Goal: Task Accomplishment & Management: Complete application form

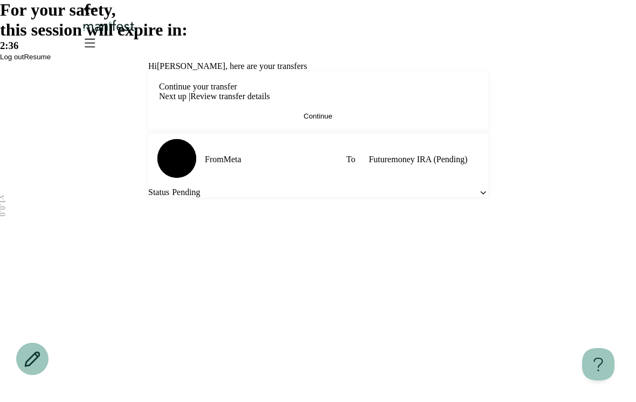
click at [51, 61] on span "Resume" at bounding box center [37, 57] width 27 height 8
click at [51, 61] on button "Resume" at bounding box center [37, 57] width 27 height 8
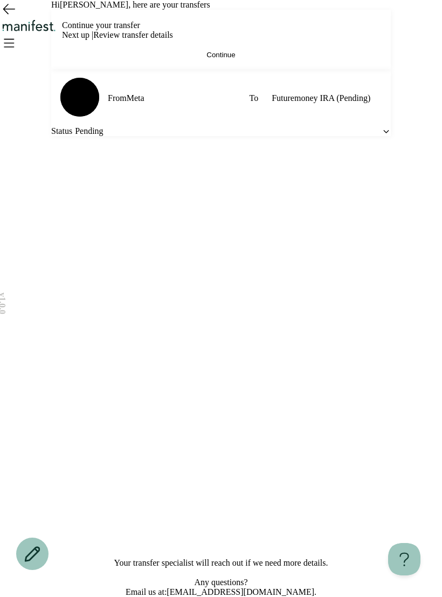
click at [17, 34] on icon "Open menu" at bounding box center [8, 42] width 17 height 17
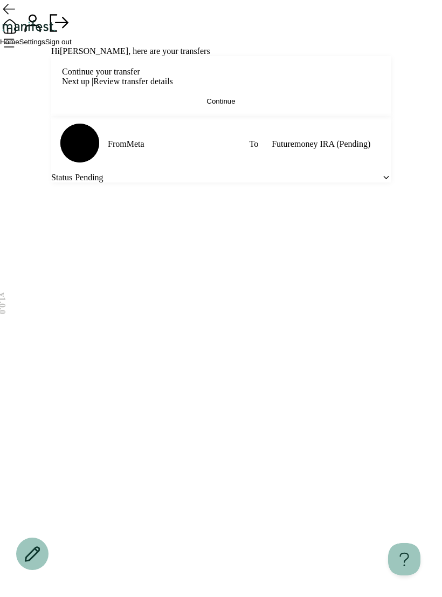
click at [45, 46] on button "Settings" at bounding box center [32, 28] width 26 height 36
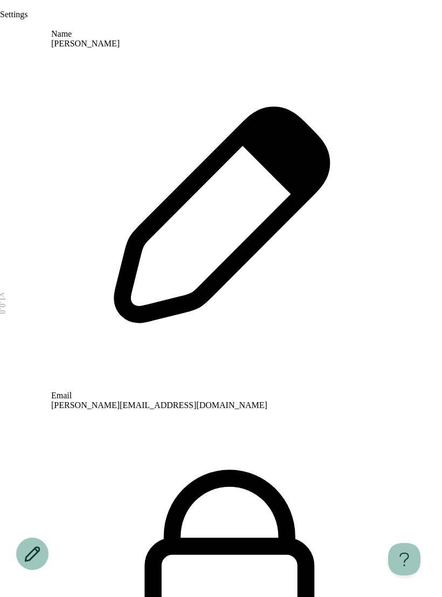
click at [227, 19] on div "Settings" at bounding box center [221, 15] width 442 height 10
click at [0, 27] on icon "Open menu" at bounding box center [0, 27] width 0 height 0
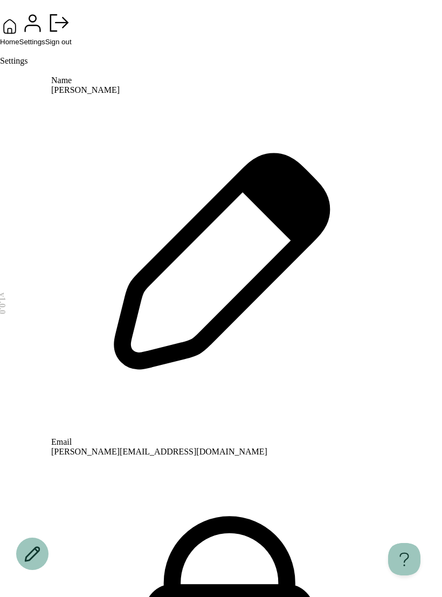
click at [19, 46] on span "Home" at bounding box center [9, 42] width 19 height 8
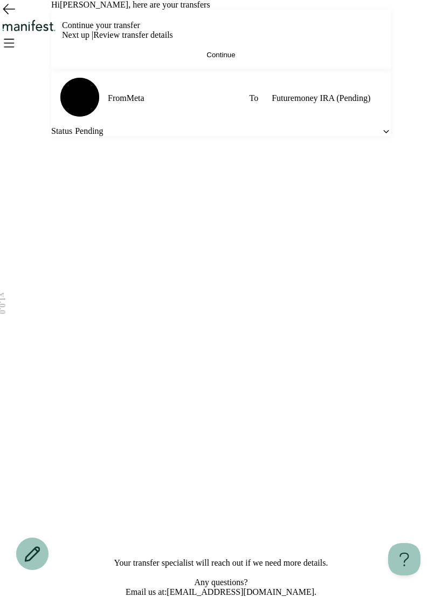
click at [357, 59] on button "Continue" at bounding box center [221, 55] width 318 height 8
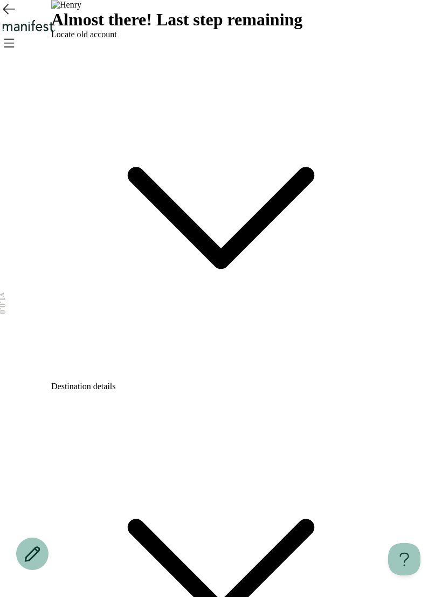
click at [379, 160] on icon at bounding box center [221, 209] width 340 height 340
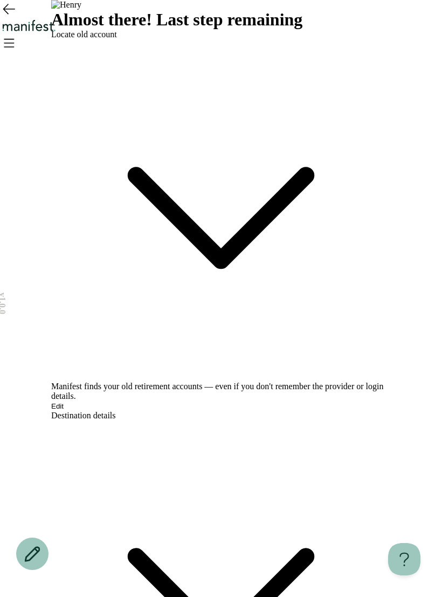
click at [64, 402] on button "Edit" at bounding box center [57, 406] width 12 height 8
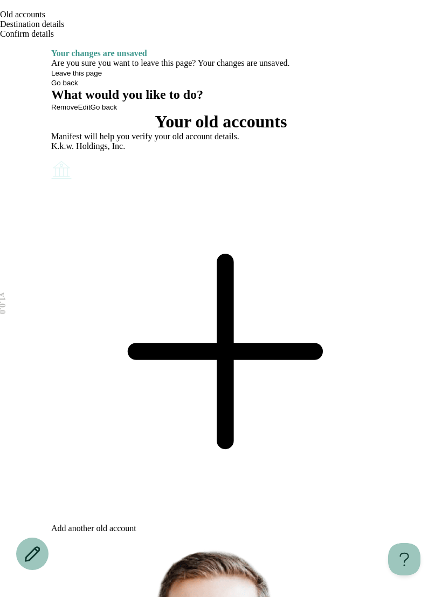
click at [314, 402] on div "Add another old account" at bounding box center [221, 528] width 340 height 10
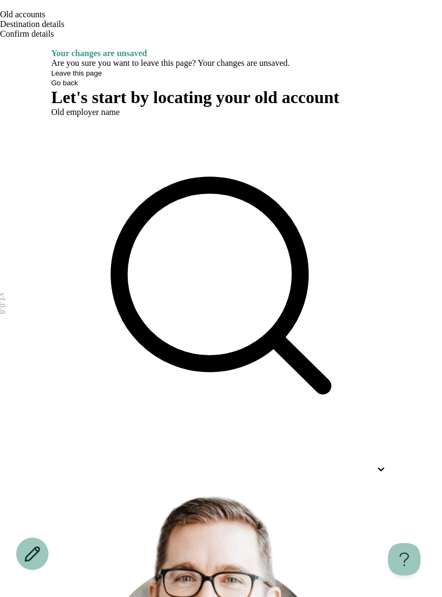
click at [310, 167] on div "Let's start by locating your old account Old employer name It's common to lose …" at bounding box center [221, 455] width 340 height 736
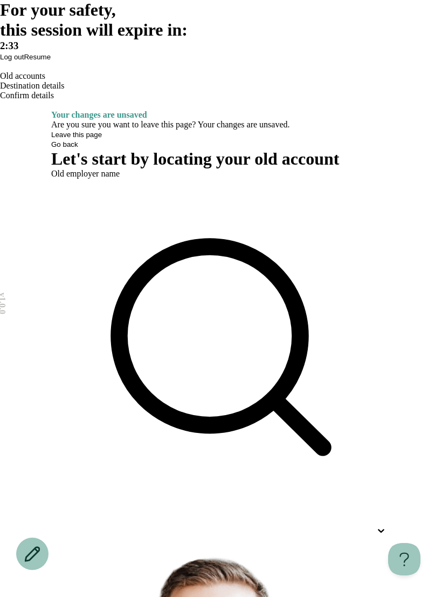
click at [303, 61] on div "For your safety, this session will expire in: 2:33 Log out Resume" at bounding box center [221, 30] width 442 height 61
click at [51, 61] on button "Resume" at bounding box center [37, 57] width 27 height 8
